Goal: Transaction & Acquisition: Purchase product/service

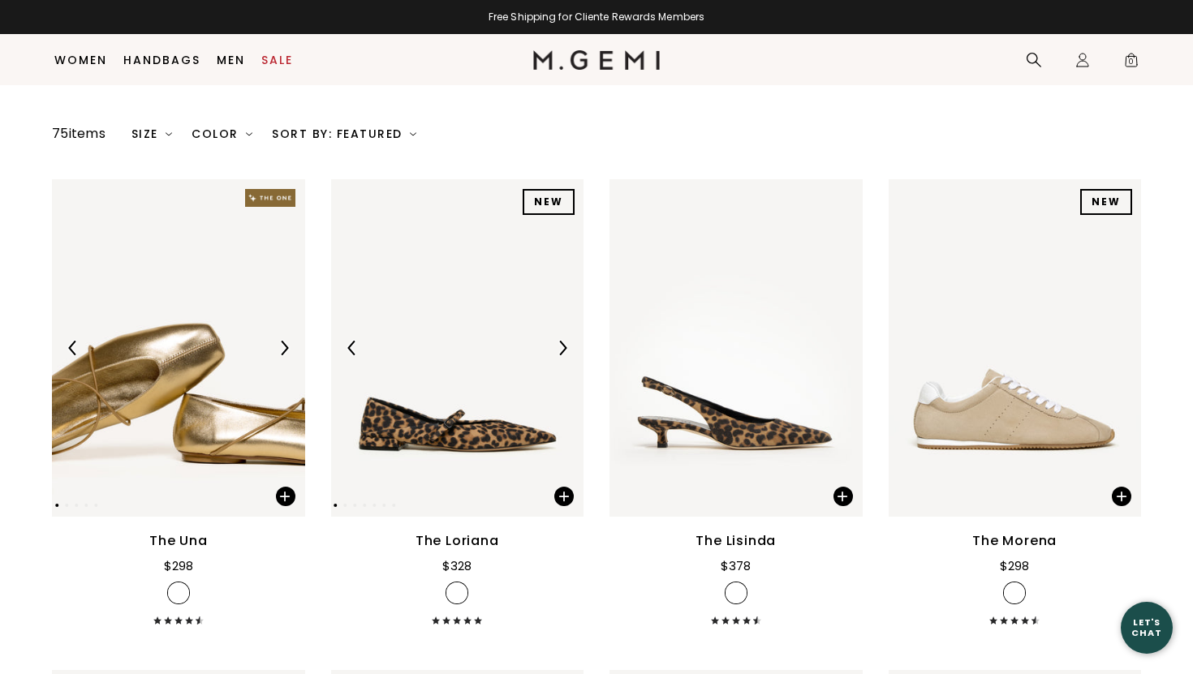
scroll to position [134, 0]
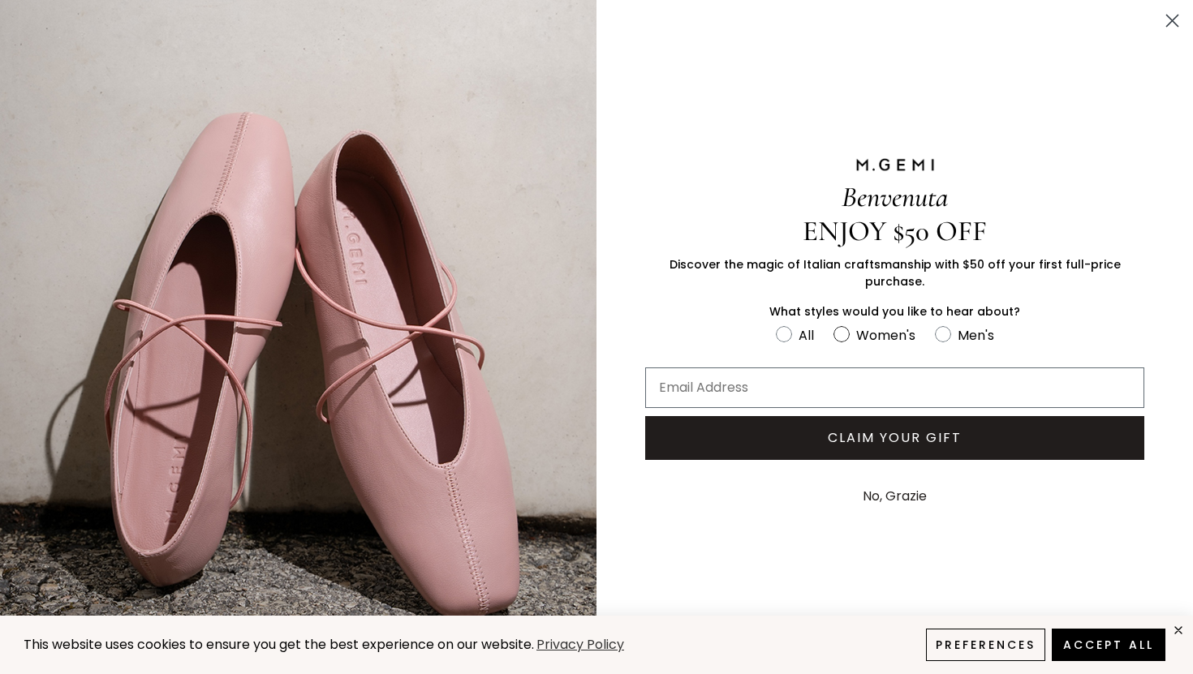
click at [846, 329] on circle "FULLSCREEN Form" at bounding box center [841, 334] width 15 height 15
click at [776, 325] on input "Women's" at bounding box center [775, 324] width 1 height 1
radio input "true"
click at [805, 371] on input "Email Address" at bounding box center [894, 388] width 499 height 41
type input "[EMAIL_ADDRESS][DOMAIN_NAME]"
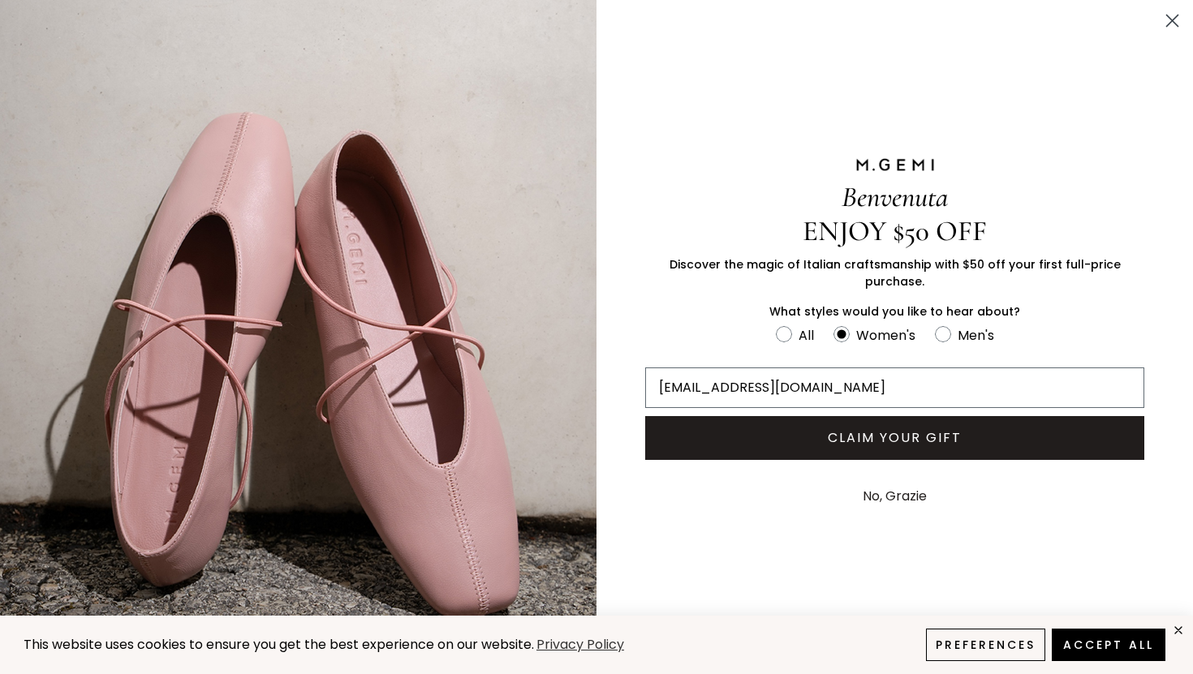
click at [845, 428] on button "CLAIM YOUR GIFT" at bounding box center [894, 438] width 499 height 44
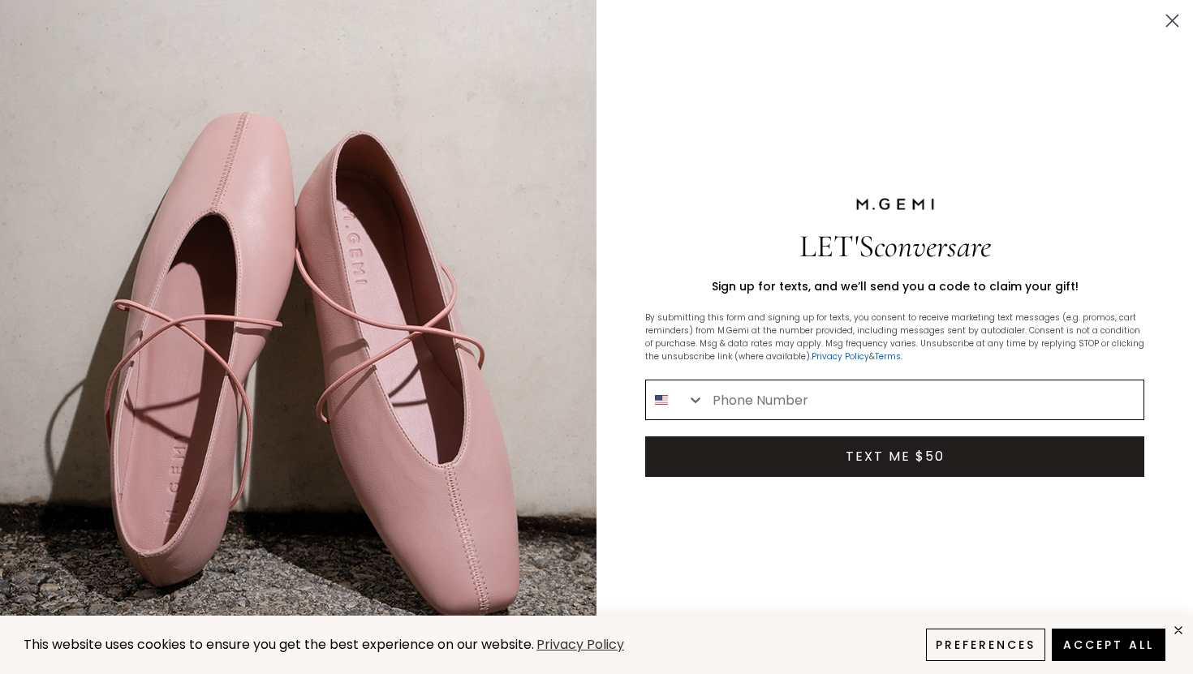
click at [816, 398] on input "Phone Number" at bounding box center [923, 400] width 439 height 39
click at [749, 525] on div "LET'S conversare Sign up for texts, and we’ll send you a code to claim your gif…" at bounding box center [894, 337] width 596 height 674
click at [819, 381] on input "Phone Number" at bounding box center [923, 400] width 439 height 39
type input "[PHONE_NUMBER]"
click at [851, 451] on button "TEXT ME $50" at bounding box center [894, 457] width 499 height 41
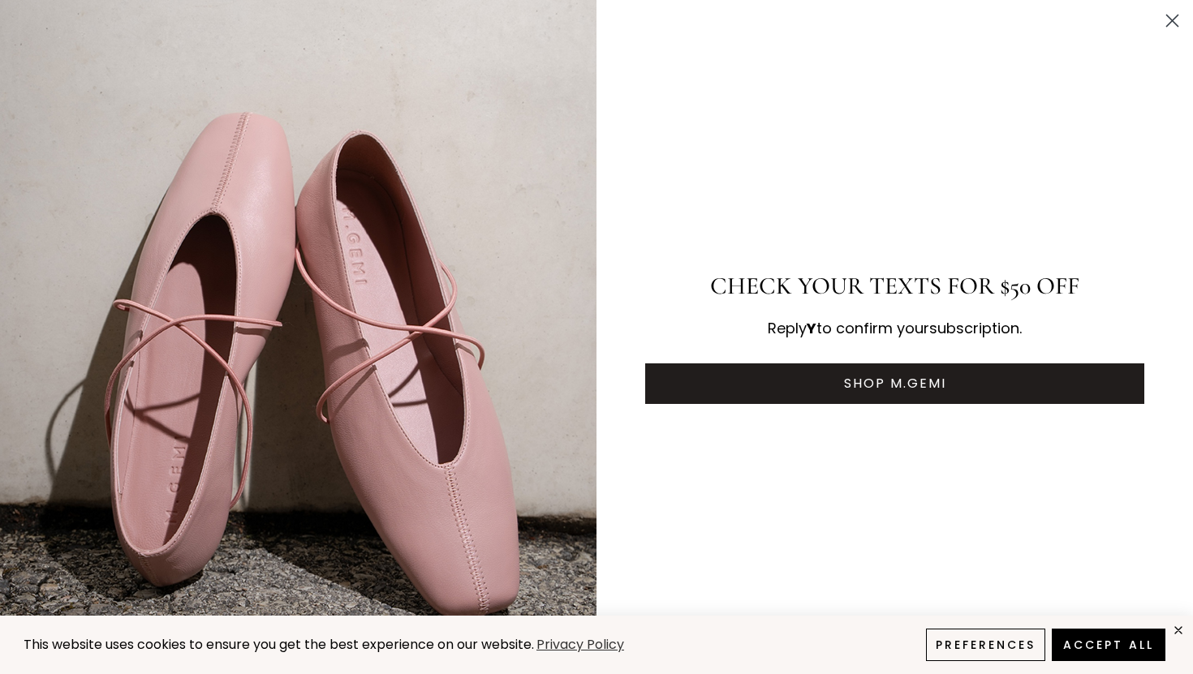
click at [895, 375] on button "SHOP M.GEMI" at bounding box center [894, 384] width 499 height 41
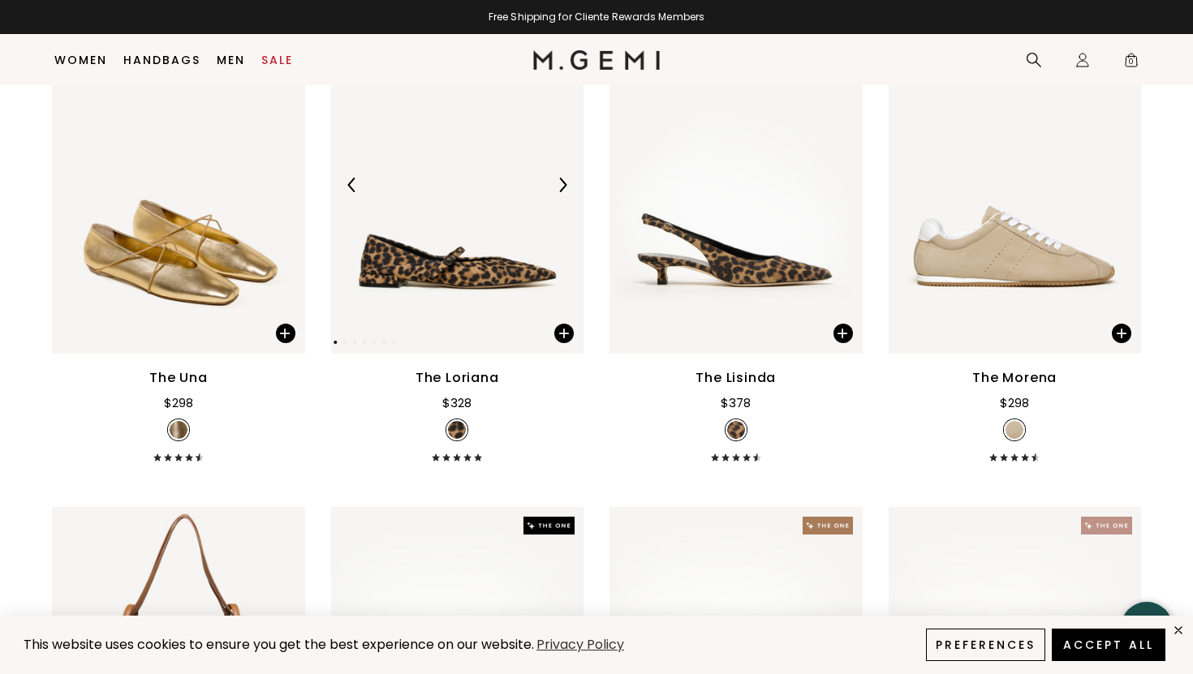
scroll to position [0, 0]
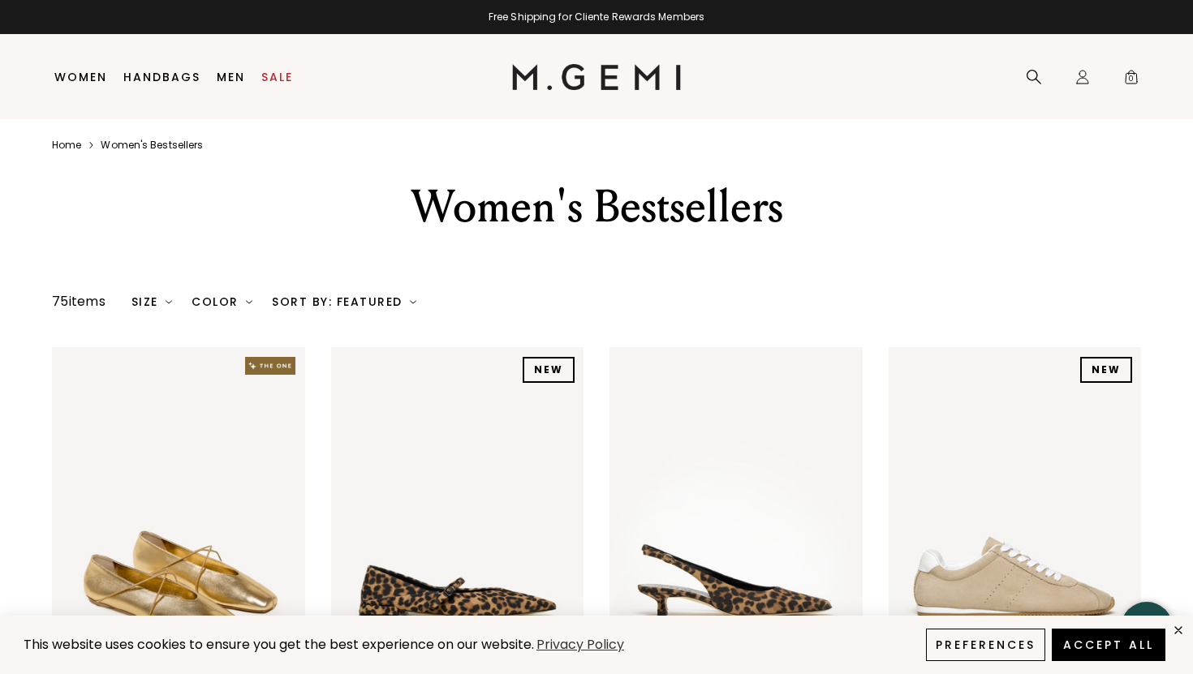
click at [368, 296] on div "Sort By: Featured" at bounding box center [344, 301] width 144 height 13
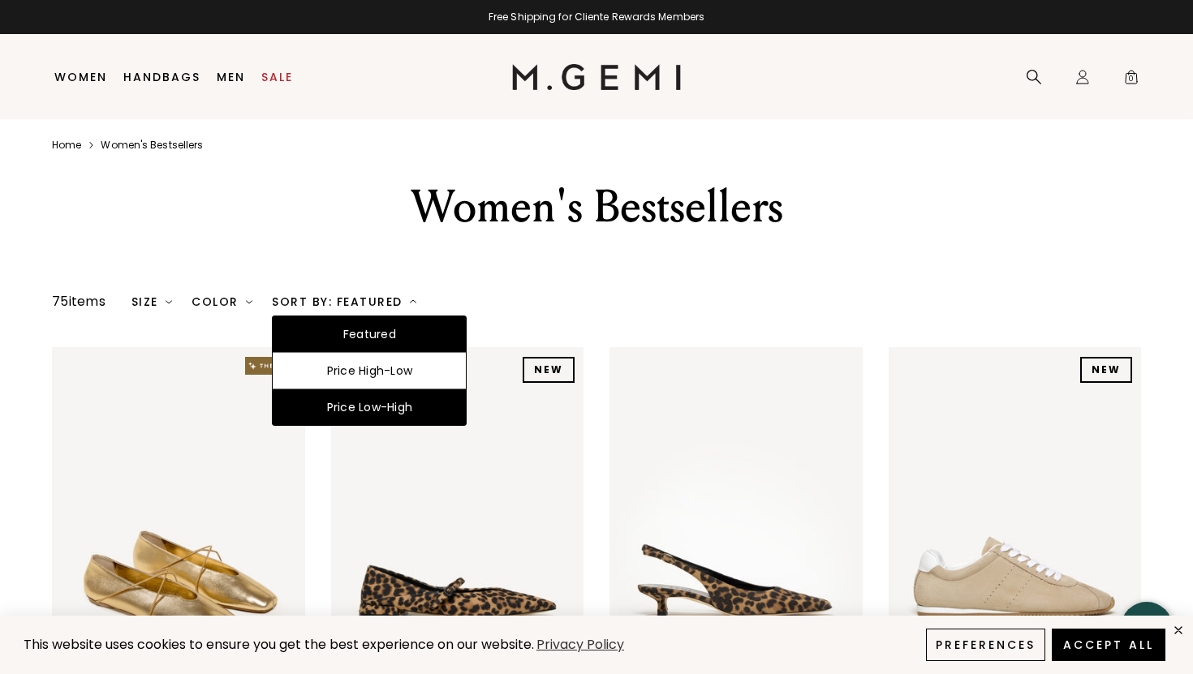
click at [355, 408] on div "Price Low-High" at bounding box center [369, 408] width 193 height 36
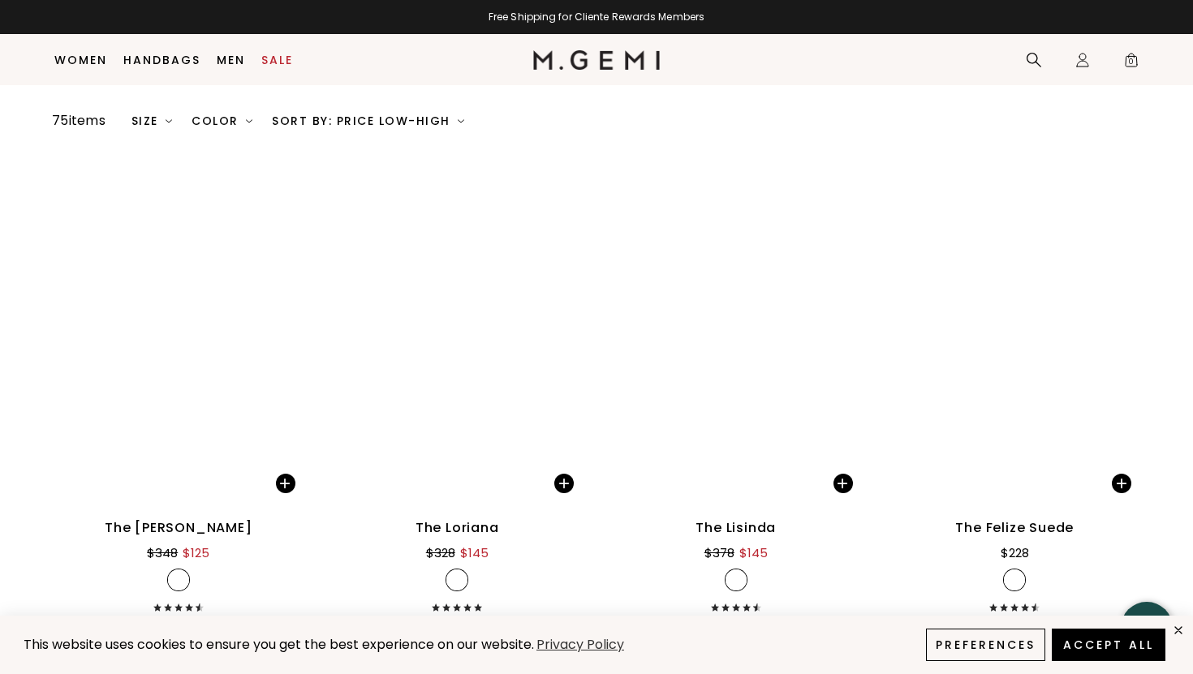
scroll to position [87, 0]
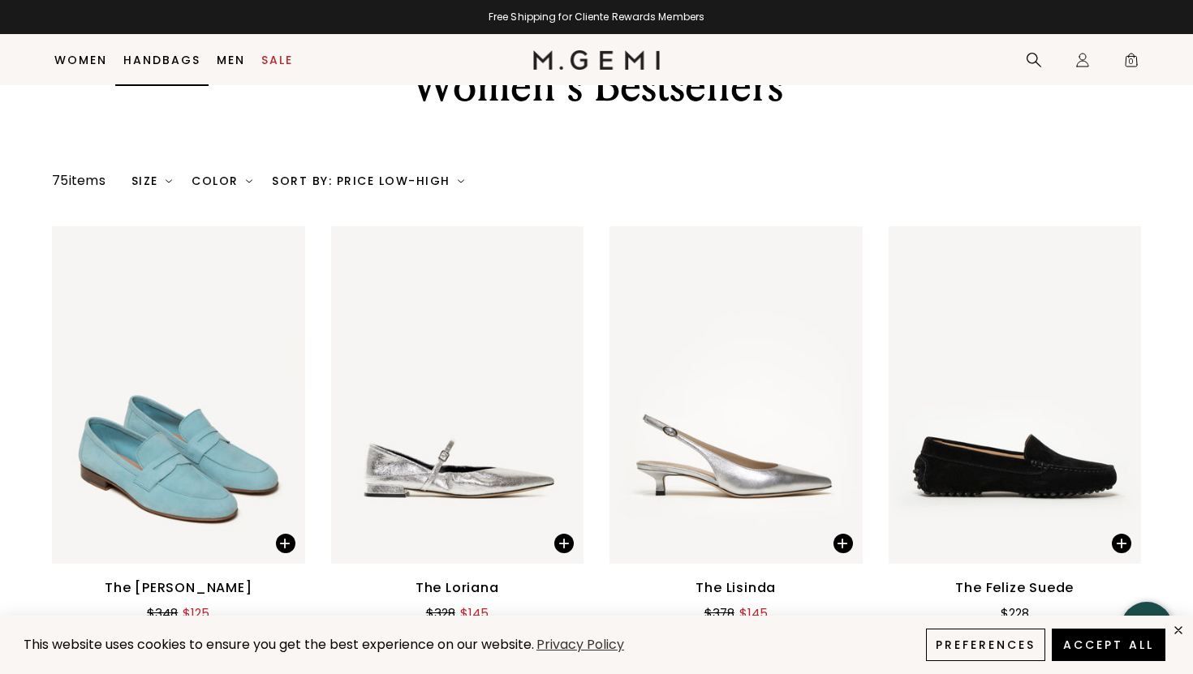
click at [181, 59] on link "Handbags" at bounding box center [161, 60] width 77 height 13
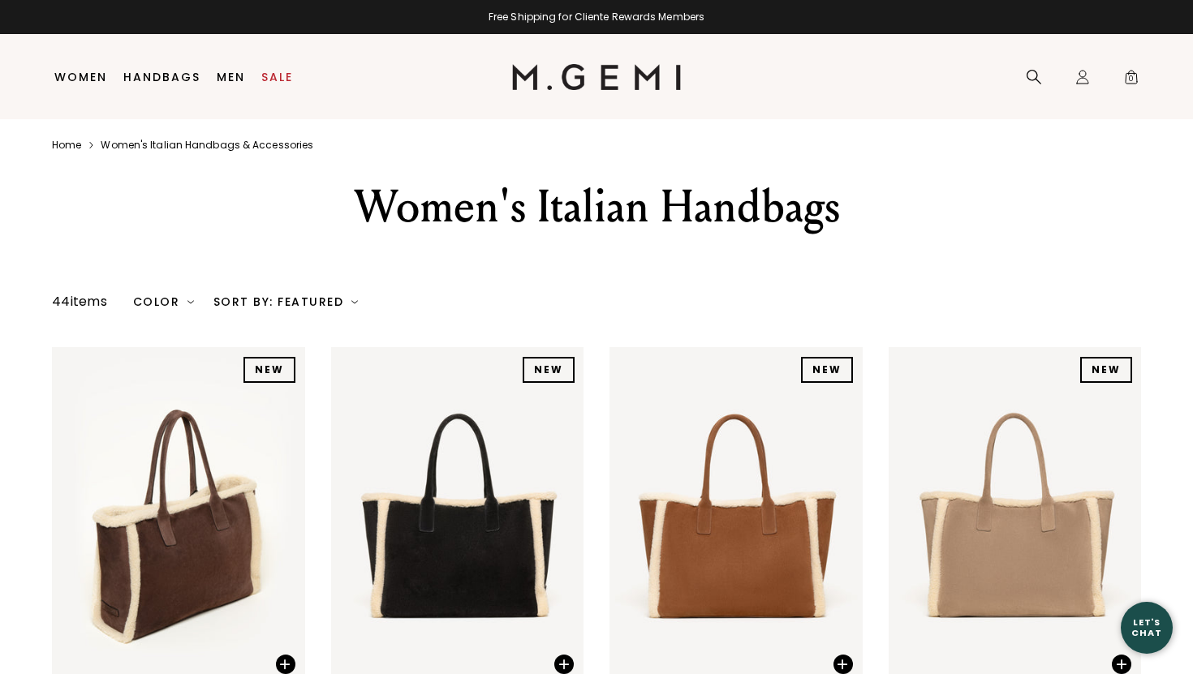
click at [300, 303] on div "Sort By: Featured" at bounding box center [285, 301] width 144 height 13
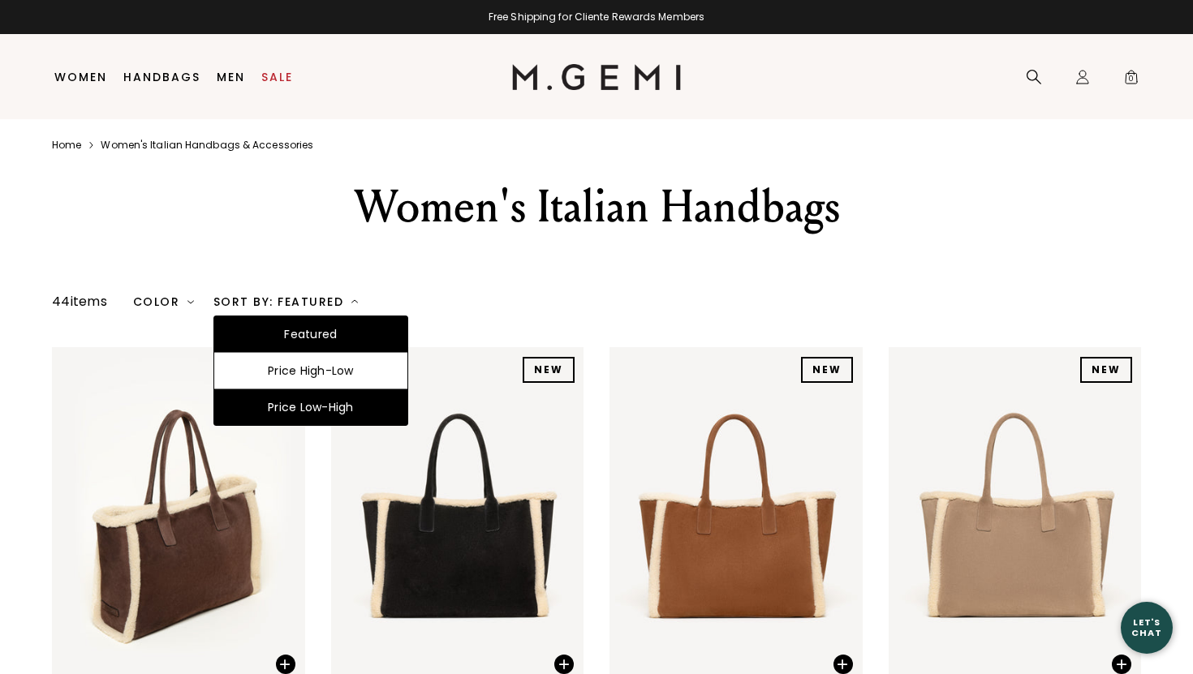
click at [301, 395] on div "Price Low-High" at bounding box center [310, 408] width 193 height 36
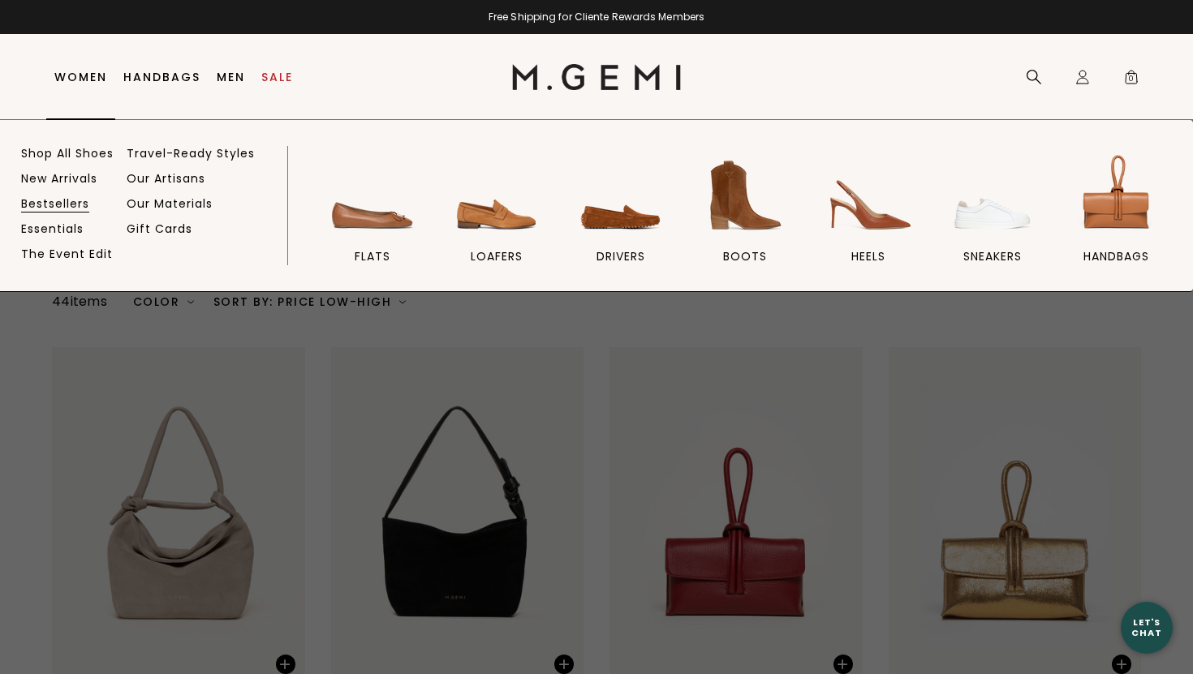
click at [57, 200] on link "Bestsellers" at bounding box center [55, 203] width 68 height 15
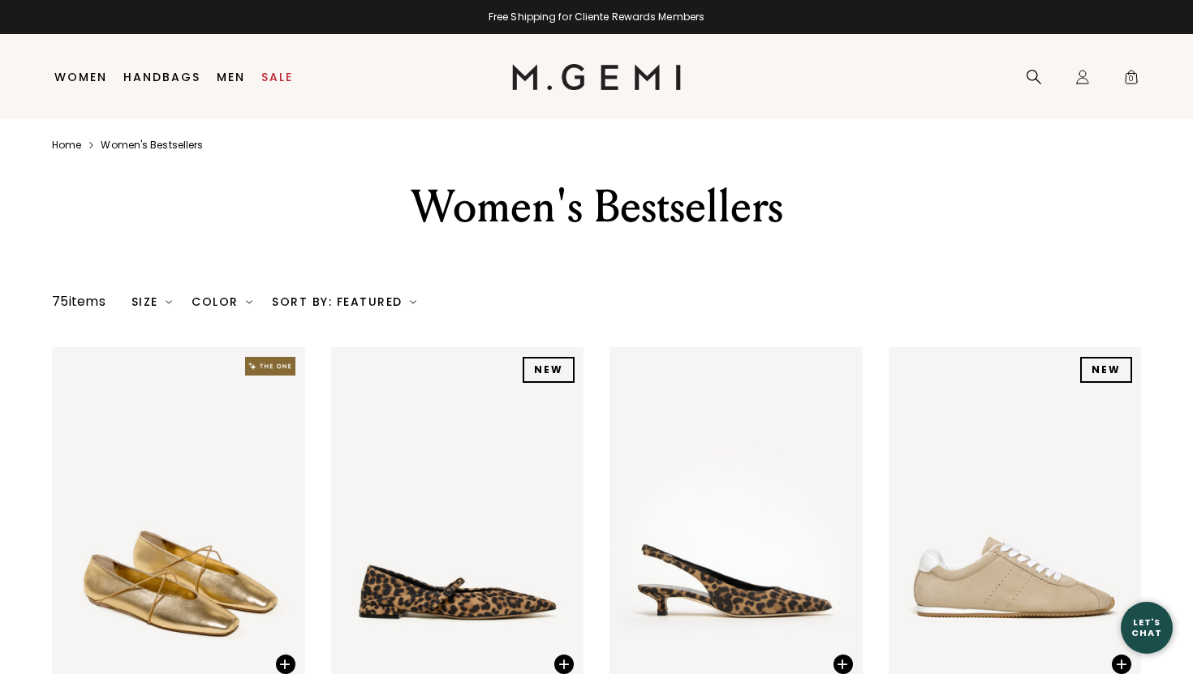
click at [312, 303] on div "Sort By: Featured" at bounding box center [344, 301] width 144 height 13
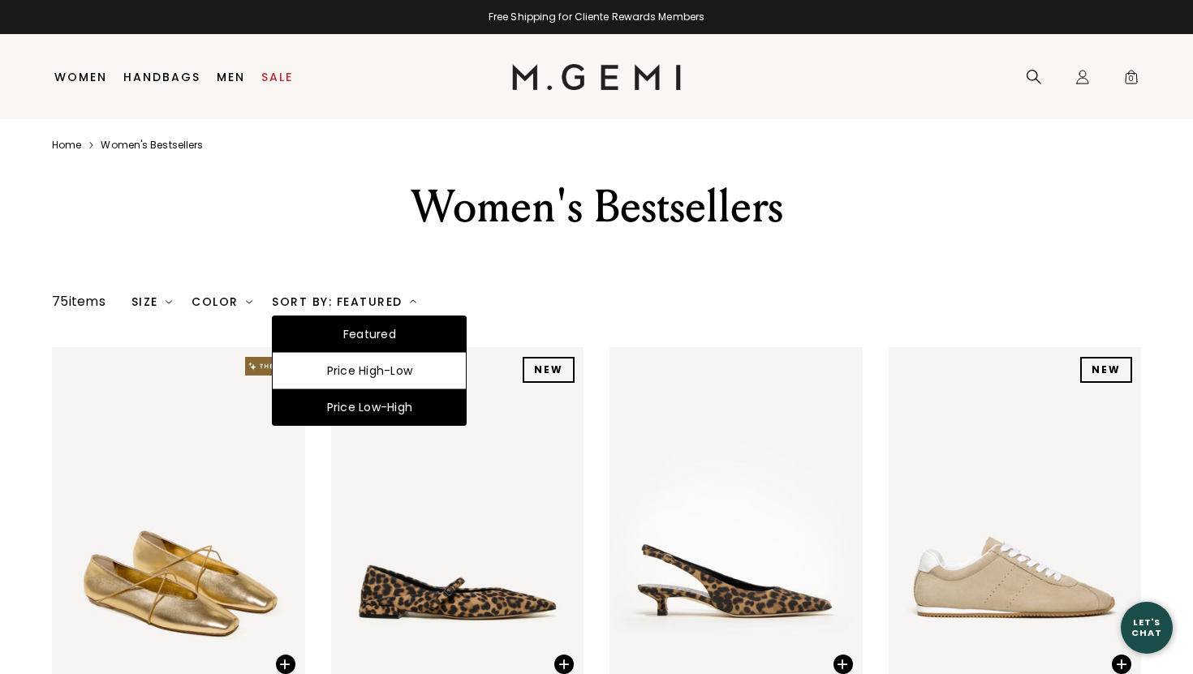
click at [347, 398] on div "Price Low-High" at bounding box center [369, 408] width 193 height 36
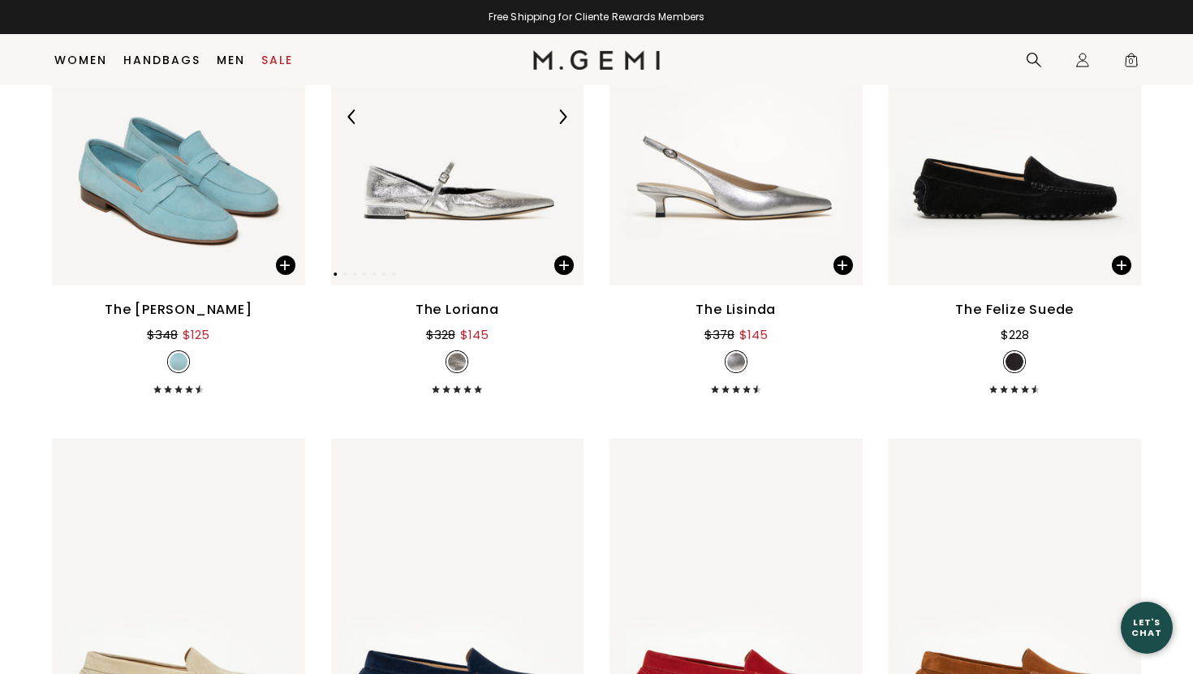
scroll to position [656, 0]
